Goal: Task Accomplishment & Management: Manage account settings

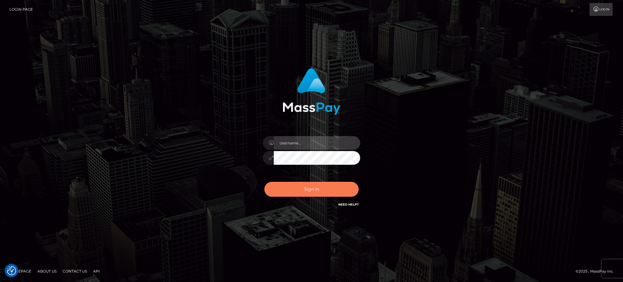
type input "Arjhon.megabonanza"
click at [290, 187] on button "Sign in" at bounding box center [311, 189] width 94 height 15
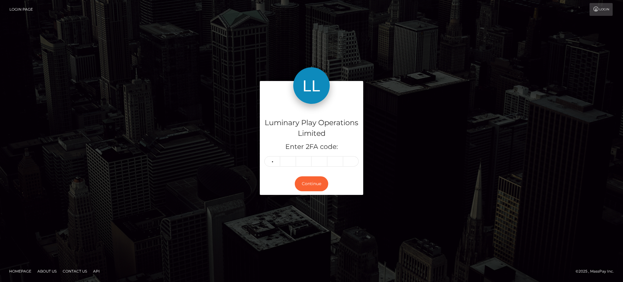
type input "2"
type input "0"
type input "9"
type input "5"
type input "2"
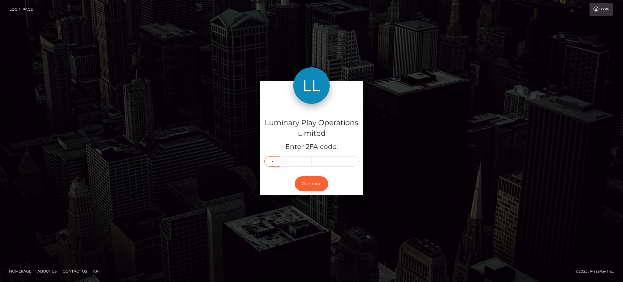
type input "9"
type input "0"
type input "9"
type input "5"
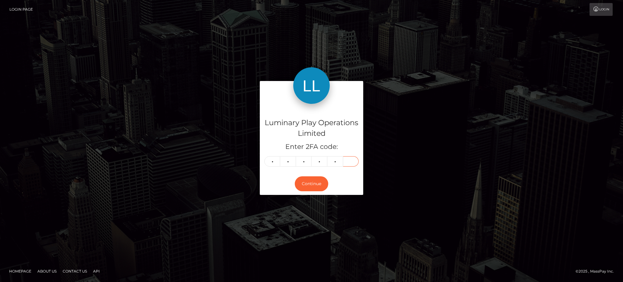
type input "2"
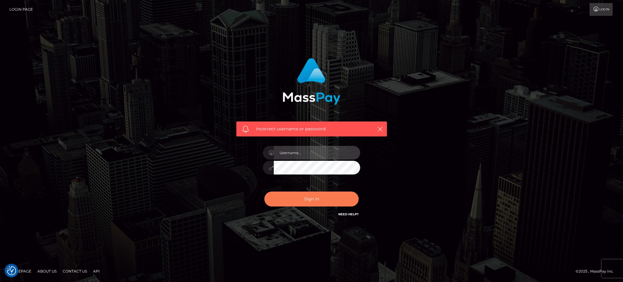
type input "Arjhon.megabonanza"
click at [310, 194] on button "Sign in" at bounding box center [311, 198] width 94 height 15
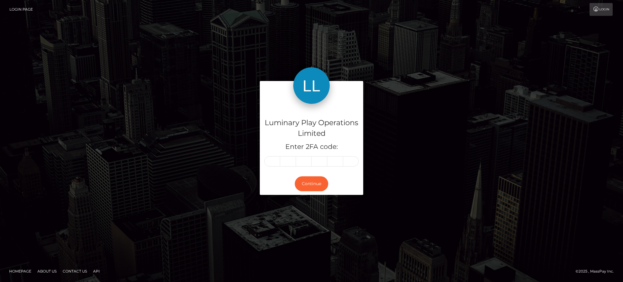
click at [309, 197] on form "Luminary Play Operations Limited Enter 2FA code: Continue" at bounding box center [311, 141] width 103 height 120
click at [270, 165] on input "text" at bounding box center [272, 161] width 16 height 10
type input "7"
type input "9"
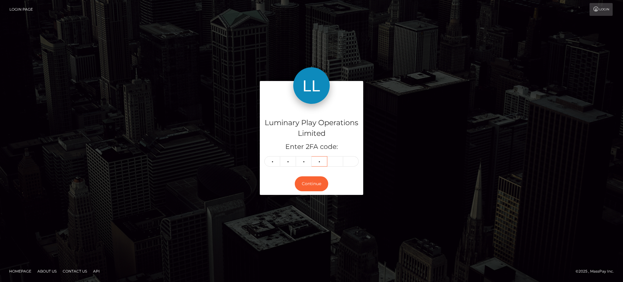
type input "1"
type input "0"
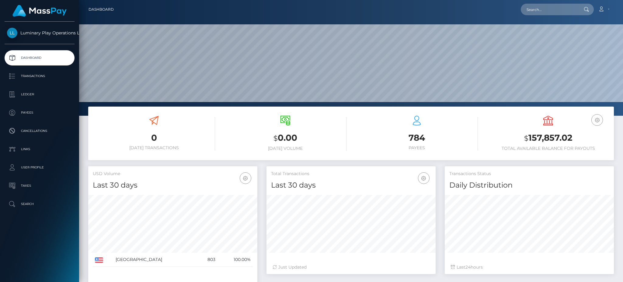
scroll to position [108, 169]
copy h3 "157,857.02"
drag, startPoint x: 575, startPoint y: 136, endPoint x: 529, endPoint y: 140, distance: 45.8
click at [529, 140] on h3 "$ 157,857.02" at bounding box center [548, 138] width 122 height 12
